Goal: Task Accomplishment & Management: Use online tool/utility

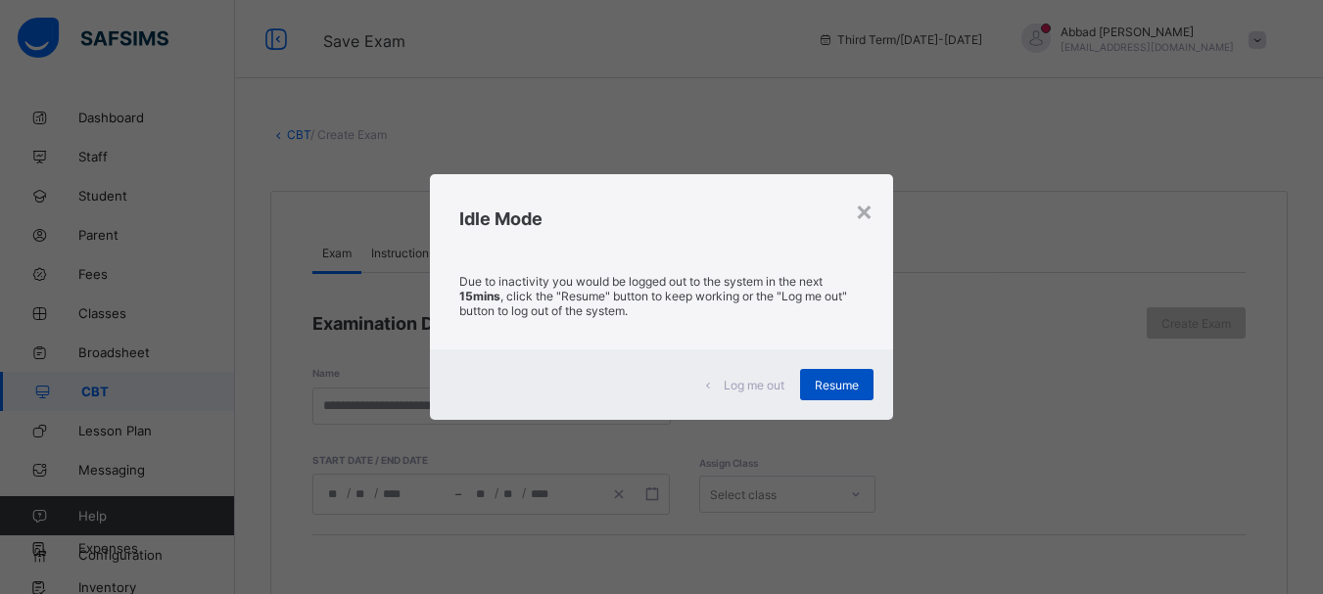
click at [838, 387] on span "Resume" at bounding box center [837, 385] width 44 height 15
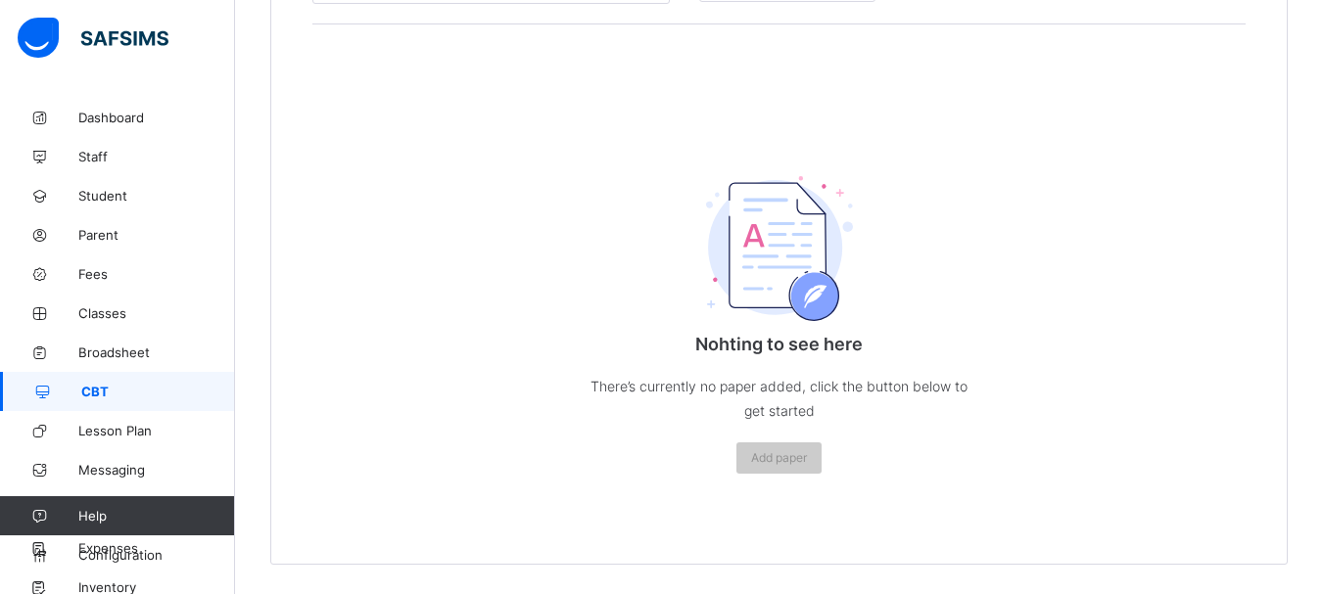
scroll to position [512, 0]
click at [807, 458] on span "Add paper" at bounding box center [779, 458] width 56 height 15
click at [799, 453] on span "Add paper" at bounding box center [779, 458] width 56 height 15
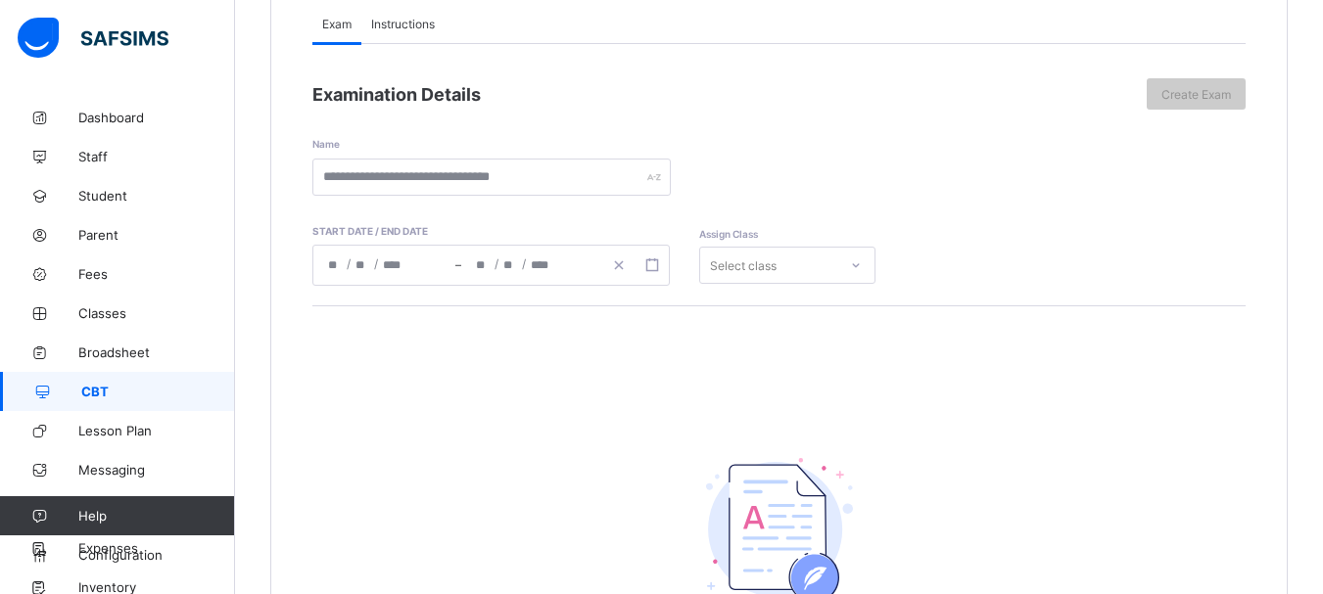
scroll to position [218, 0]
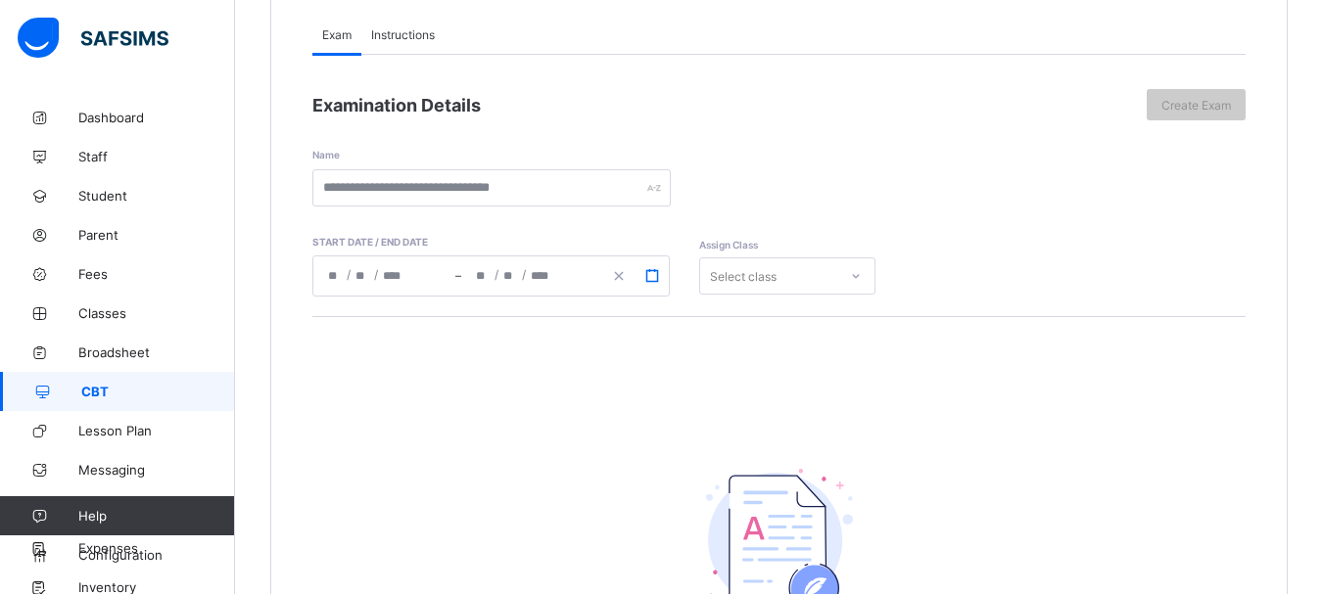
click at [662, 278] on button "button" at bounding box center [652, 276] width 33 height 22
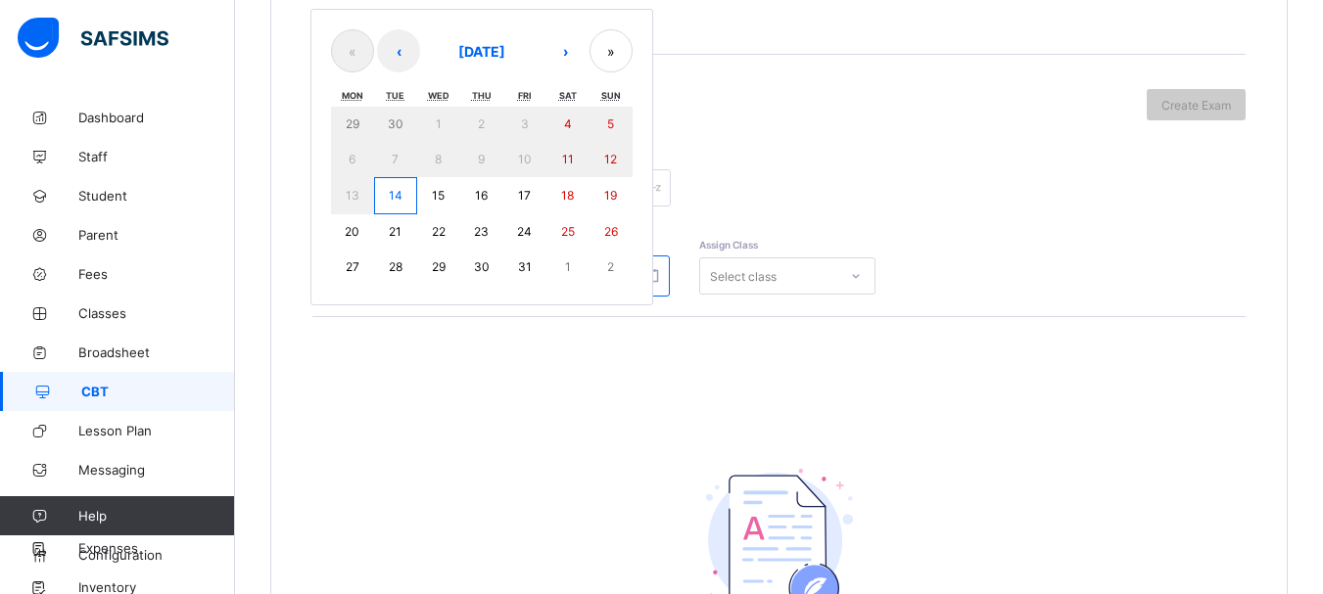
click at [809, 121] on div "Name" at bounding box center [778, 163] width 933 height 86
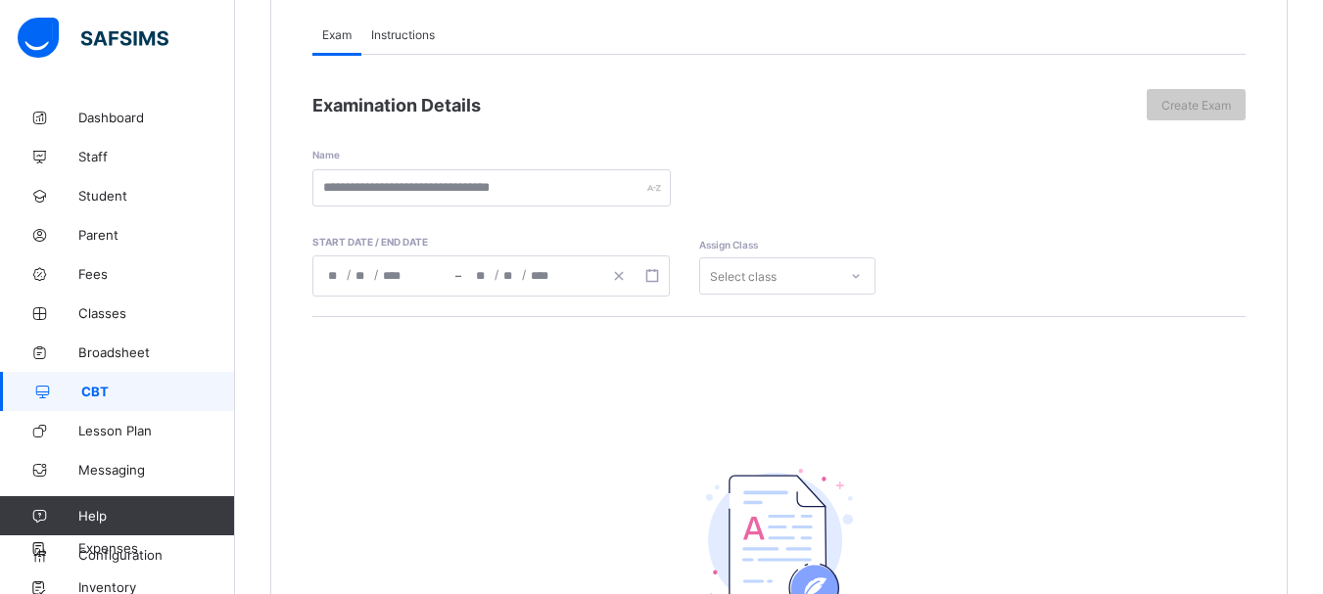
click at [398, 41] on span "Instructions" at bounding box center [403, 34] width 64 height 15
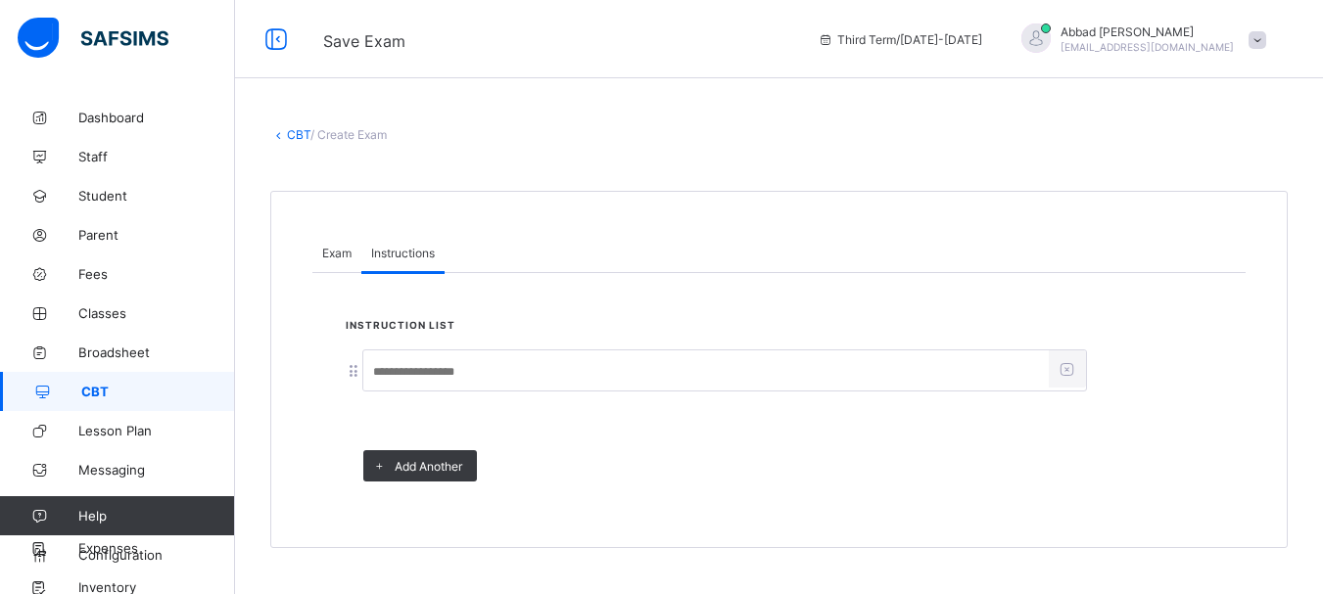
scroll to position [0, 0]
click at [293, 143] on div "CBT / Create Exam Exam Instructions Exam Instructions Examination Details Creat…" at bounding box center [786, 338] width 1103 height 480
click at [295, 139] on link "CBT" at bounding box center [299, 134] width 24 height 15
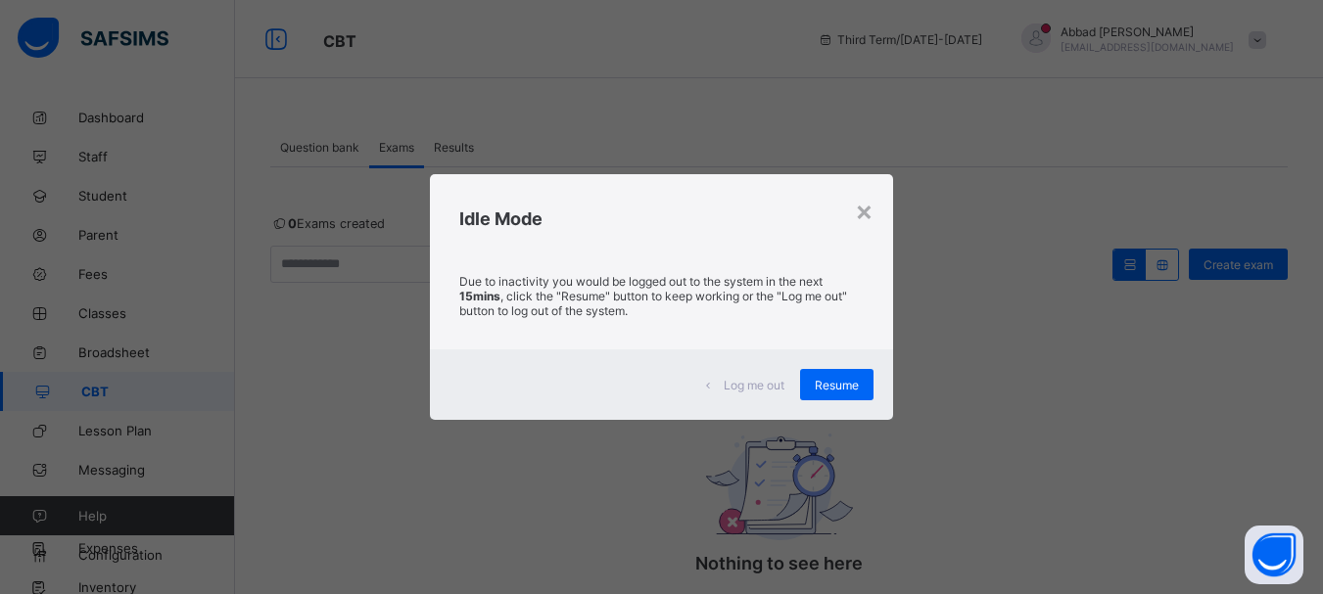
click at [880, 377] on div "Log me out Resume" at bounding box center [661, 385] width 463 height 71
click at [851, 378] on span "Resume" at bounding box center [837, 385] width 44 height 15
